Goal: Find specific page/section: Find specific page/section

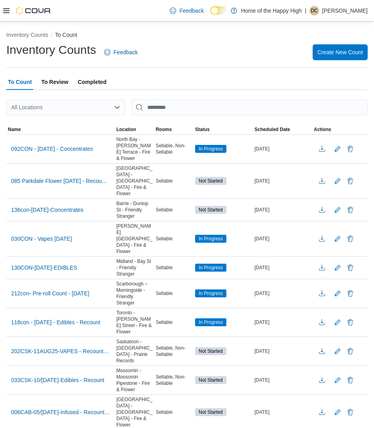
click at [7, 14] on div at bounding box center [27, 11] width 48 height 8
click at [6, 12] on icon at bounding box center [6, 10] width 6 height 5
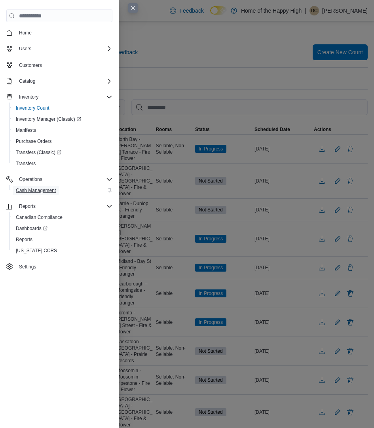
click at [37, 193] on span "Cash Management" at bounding box center [36, 190] width 40 height 6
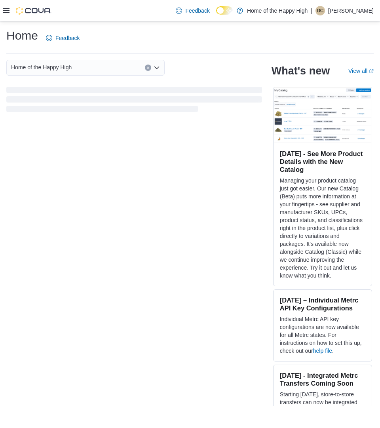
click at [11, 10] on div at bounding box center [27, 11] width 48 height 8
click at [8, 10] on icon at bounding box center [6, 11] width 6 height 6
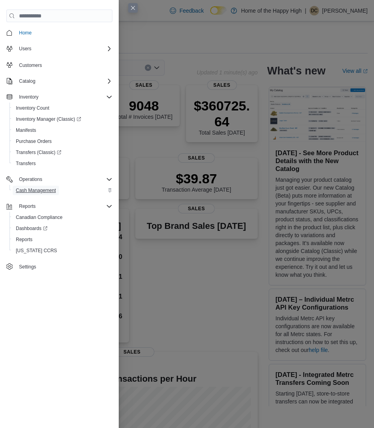
click at [40, 195] on span "Cash Management" at bounding box center [36, 191] width 40 height 10
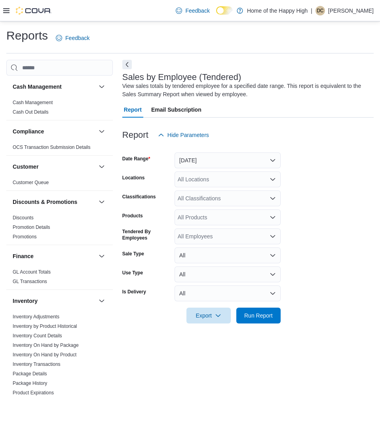
click at [4, 9] on icon at bounding box center [6, 10] width 6 height 5
